Goal: Navigation & Orientation: Find specific page/section

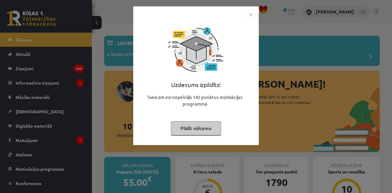
click at [249, 12] on img "Close" at bounding box center [250, 14] width 9 height 9
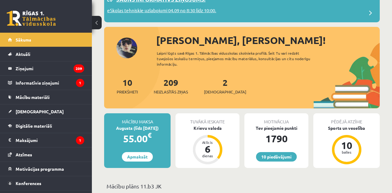
scroll to position [66, 0]
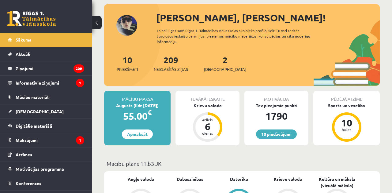
click at [156, 110] on div "55.00 €" at bounding box center [137, 116] width 66 height 15
click at [152, 108] on span "€" at bounding box center [150, 112] width 4 height 9
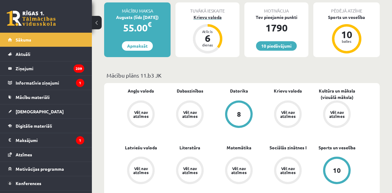
scroll to position [153, 0]
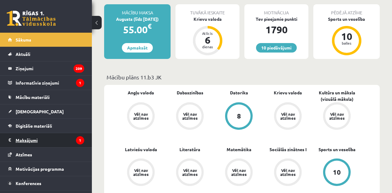
click at [72, 141] on legend "Maksājumi 1" at bounding box center [50, 140] width 69 height 14
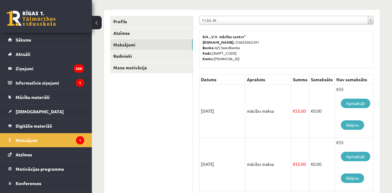
scroll to position [73, 0]
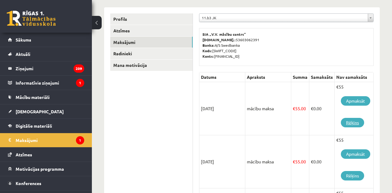
click at [353, 123] on link "Rēķins" at bounding box center [352, 122] width 23 height 9
click at [48, 67] on legend "Ziņojumi 209" at bounding box center [50, 69] width 69 height 14
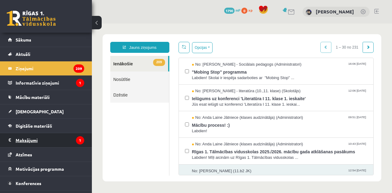
scroll to position [12, 0]
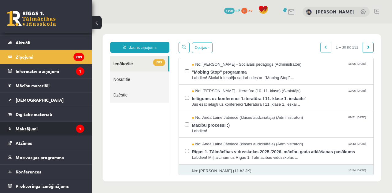
click at [54, 126] on legend "Maksājumi 1" at bounding box center [50, 129] width 69 height 14
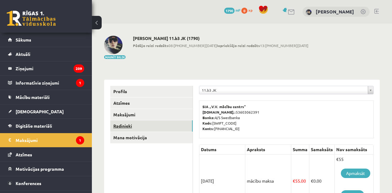
click at [126, 131] on link "Radinieki" at bounding box center [151, 126] width 82 height 11
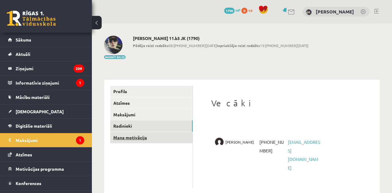
click at [132, 136] on link "Mana motivācija" at bounding box center [151, 137] width 82 height 11
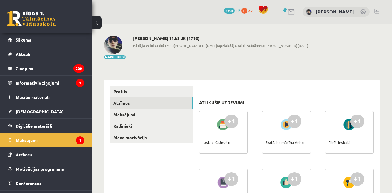
click at [129, 103] on link "Atzīmes" at bounding box center [151, 103] width 82 height 11
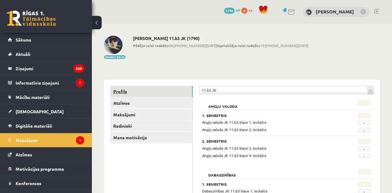
click at [128, 93] on link "Profils" at bounding box center [151, 91] width 82 height 11
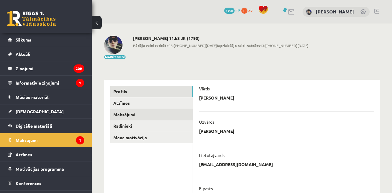
click at [130, 113] on link "Maksājumi" at bounding box center [151, 114] width 82 height 11
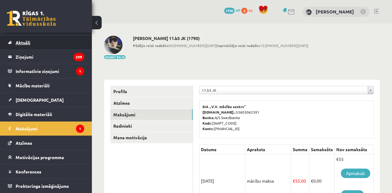
click at [22, 44] on span "Aktuāli" at bounding box center [23, 43] width 15 height 6
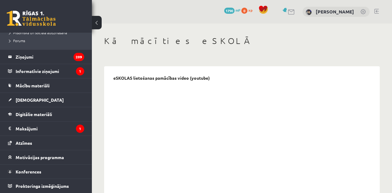
click at [34, 18] on link at bounding box center [31, 18] width 49 height 15
